Goal: Information Seeking & Learning: Learn about a topic

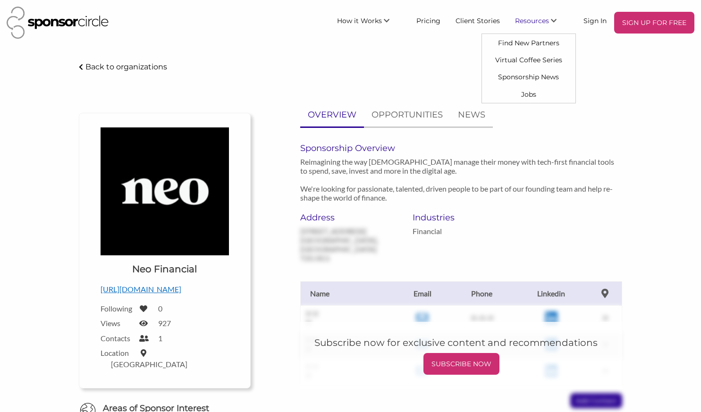
click at [352, 166] on p "Reimagining the way [DEMOGRAPHIC_DATA] manage their money with tech-first finan…" at bounding box center [461, 179] width 322 height 45
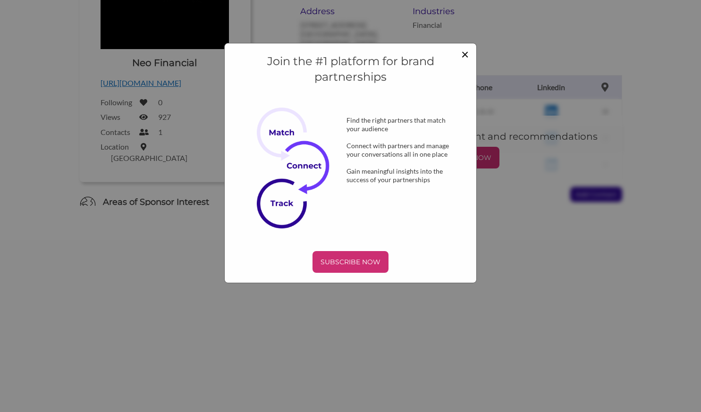
click at [467, 54] on span "×" at bounding box center [465, 54] width 8 height 16
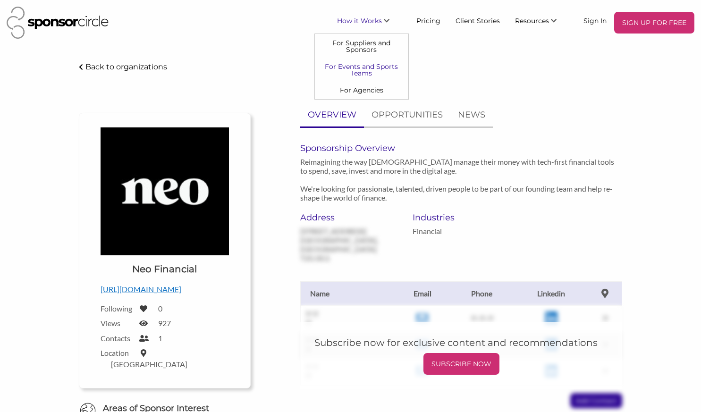
click at [397, 71] on link "For Events and Sports Teams" at bounding box center [361, 70] width 93 height 24
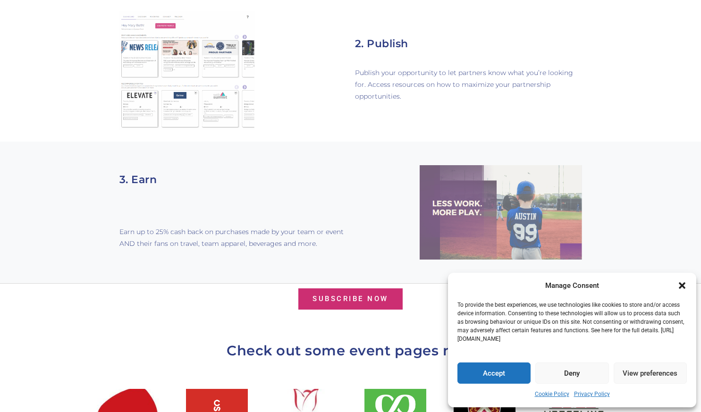
scroll to position [764, 0]
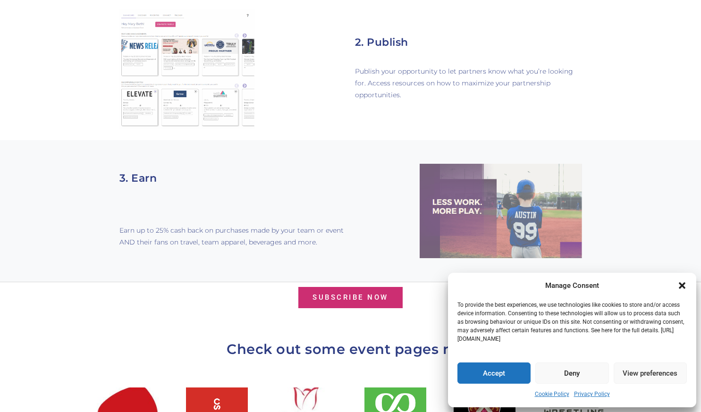
click at [678, 289] on icon "Close dialogue" at bounding box center [681, 285] width 9 height 9
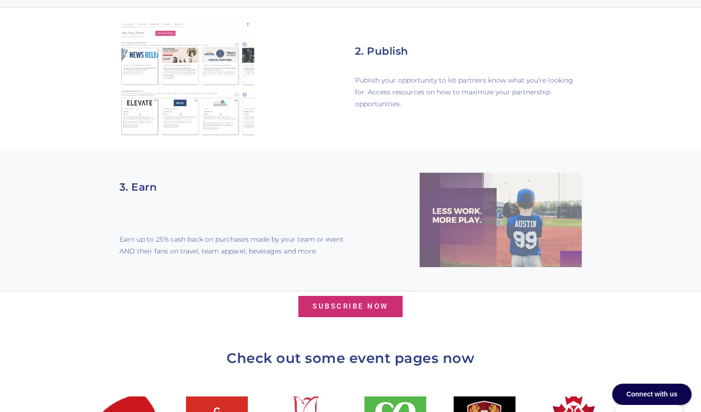
scroll to position [1033, 0]
